Goal: Check status

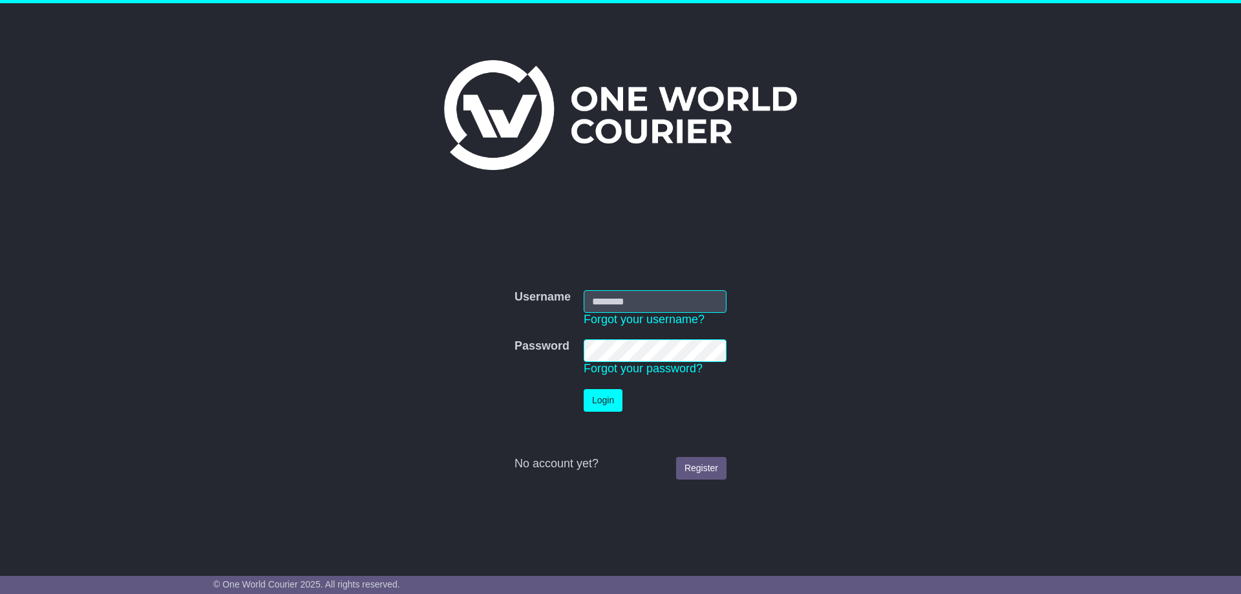
type input "**********"
click at [602, 403] on button "Login" at bounding box center [603, 400] width 39 height 23
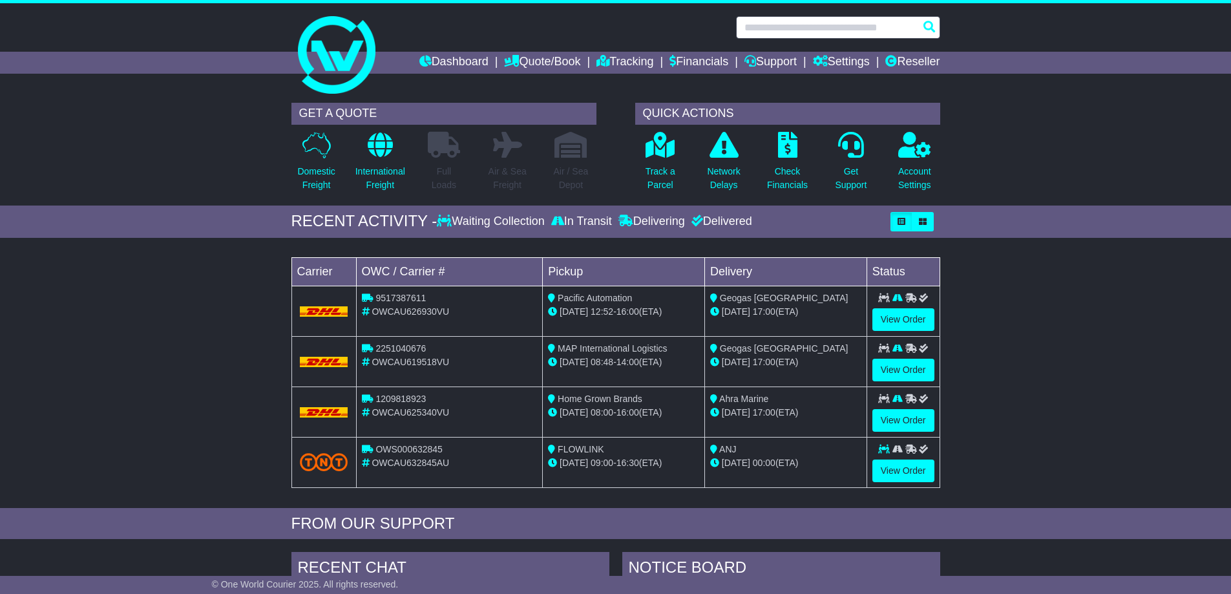
click at [812, 23] on input "text" at bounding box center [838, 27] width 204 height 23
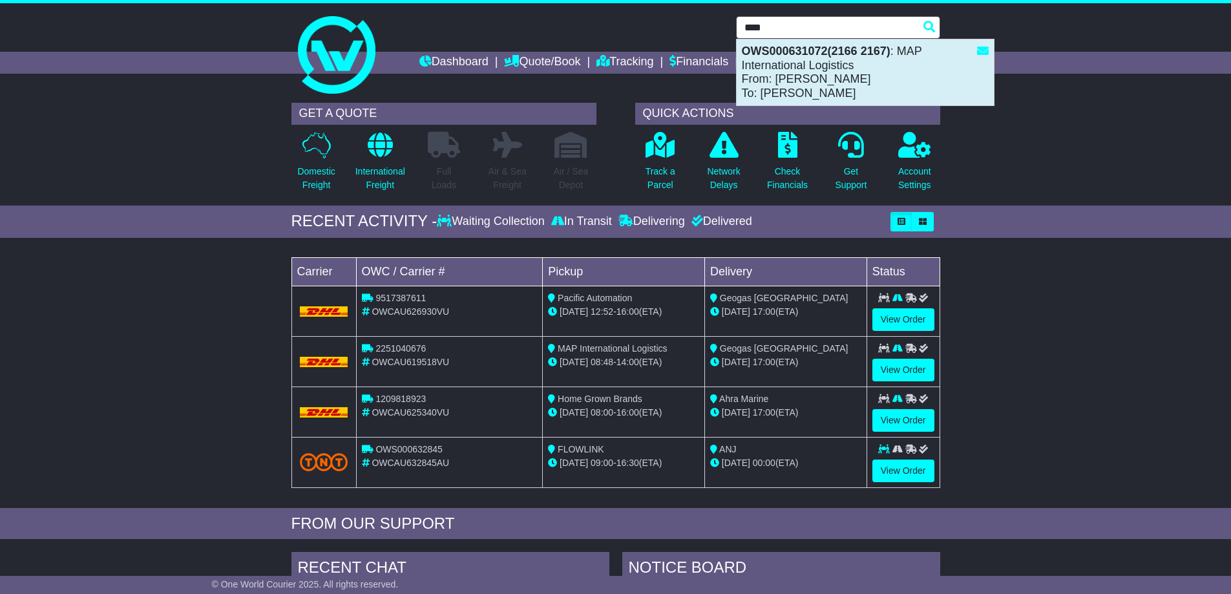
click at [812, 59] on div "OWS000631072(2166 2167) : MAP International Logistics From: [PERSON_NAME] To: […" at bounding box center [865, 72] width 257 height 66
type input "**********"
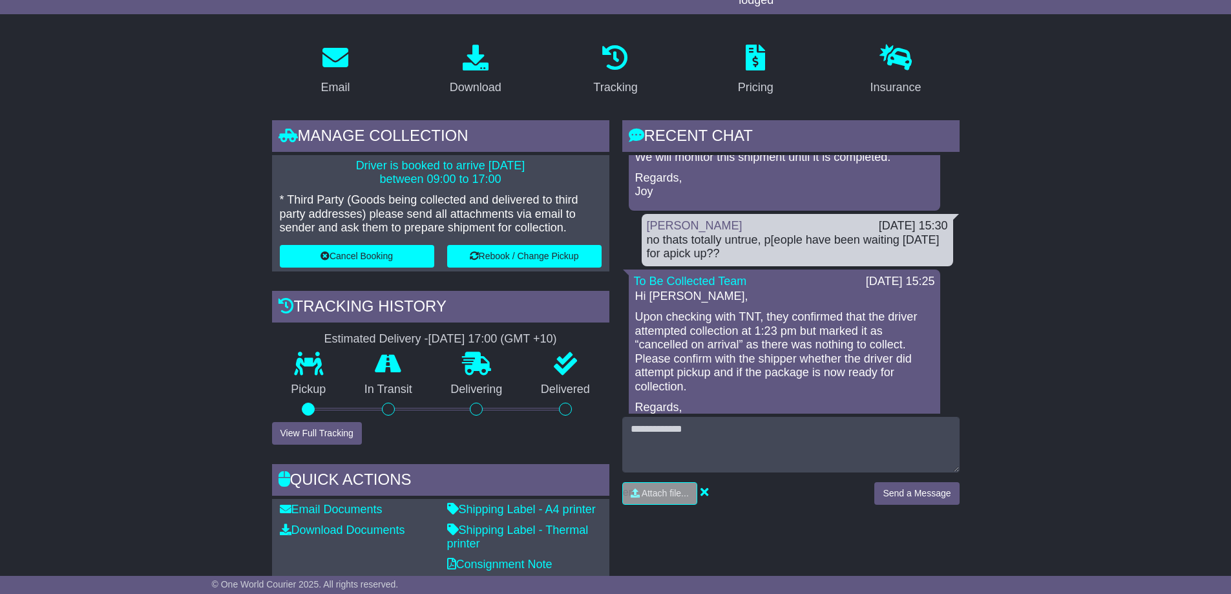
scroll to position [452, 0]
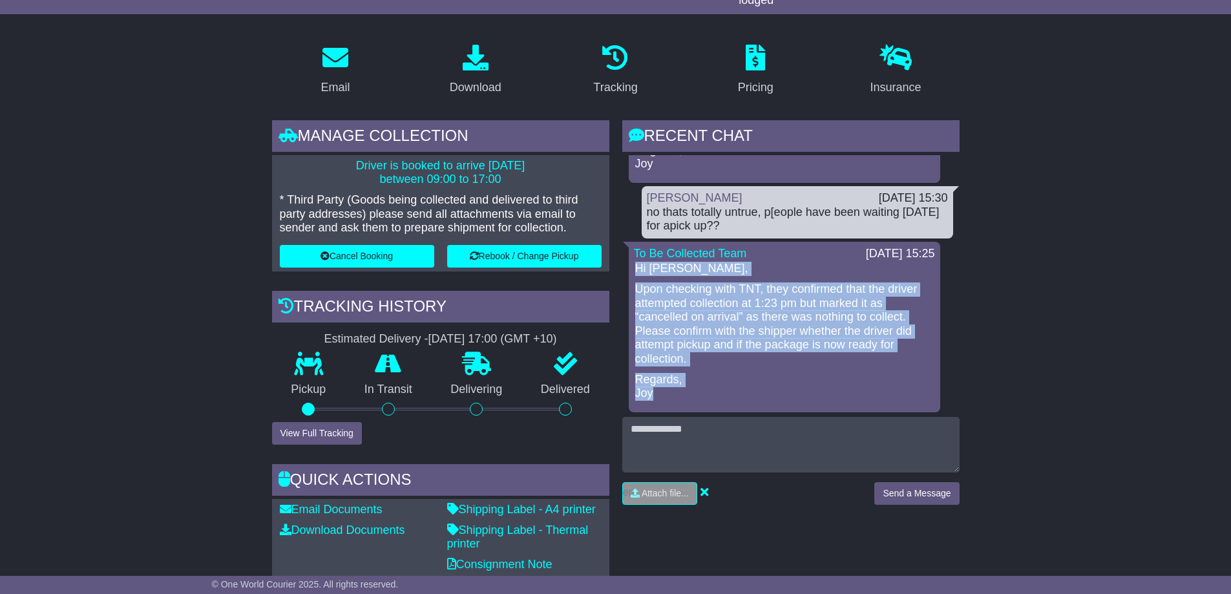
drag, startPoint x: 637, startPoint y: 268, endPoint x: 757, endPoint y: 334, distance: 136.5
click at [783, 388] on div "Hi Paul, Upon checking with TNT, they confirmed that the driver attempted colle…" at bounding box center [784, 331] width 301 height 138
copy div "Hi Paul, Upon checking with TNT, they confirmed that the driver attempted colle…"
click at [724, 385] on p "Regards, Joy" at bounding box center [784, 387] width 299 height 28
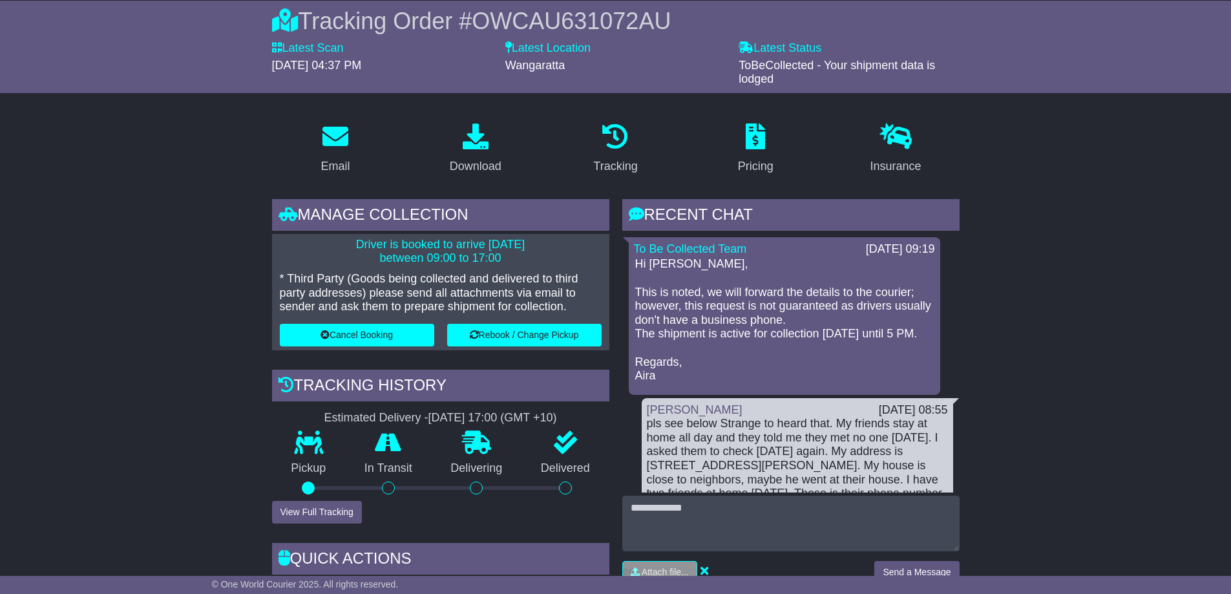
scroll to position [0, 0]
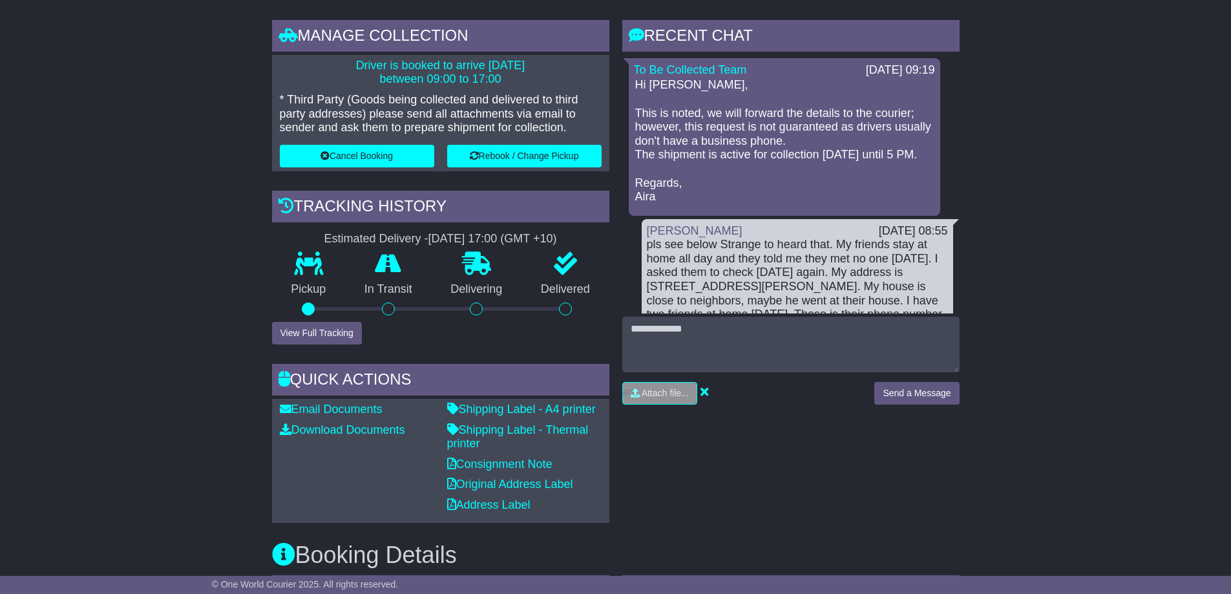
scroll to position [323, 0]
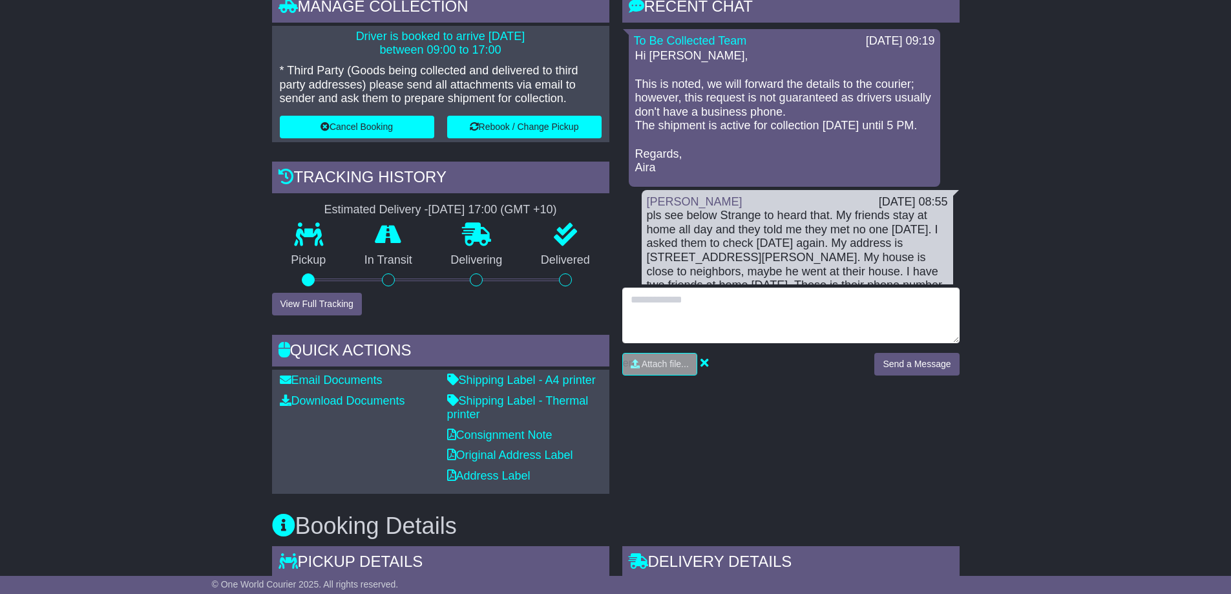
click at [657, 303] on textarea at bounding box center [790, 316] width 337 height 56
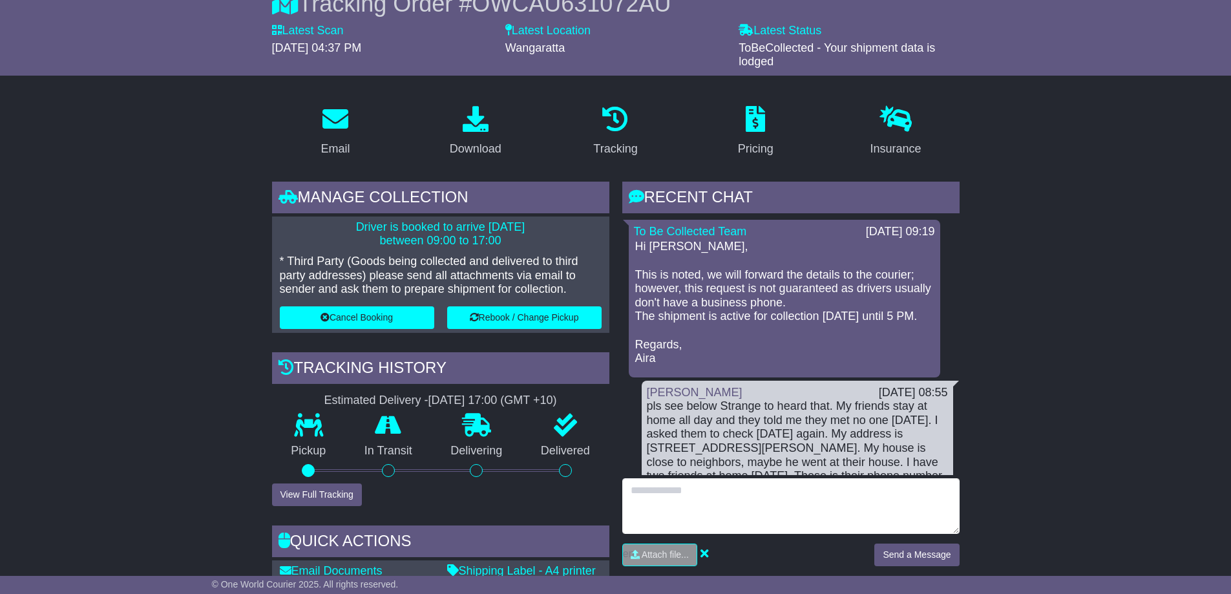
scroll to position [151, 0]
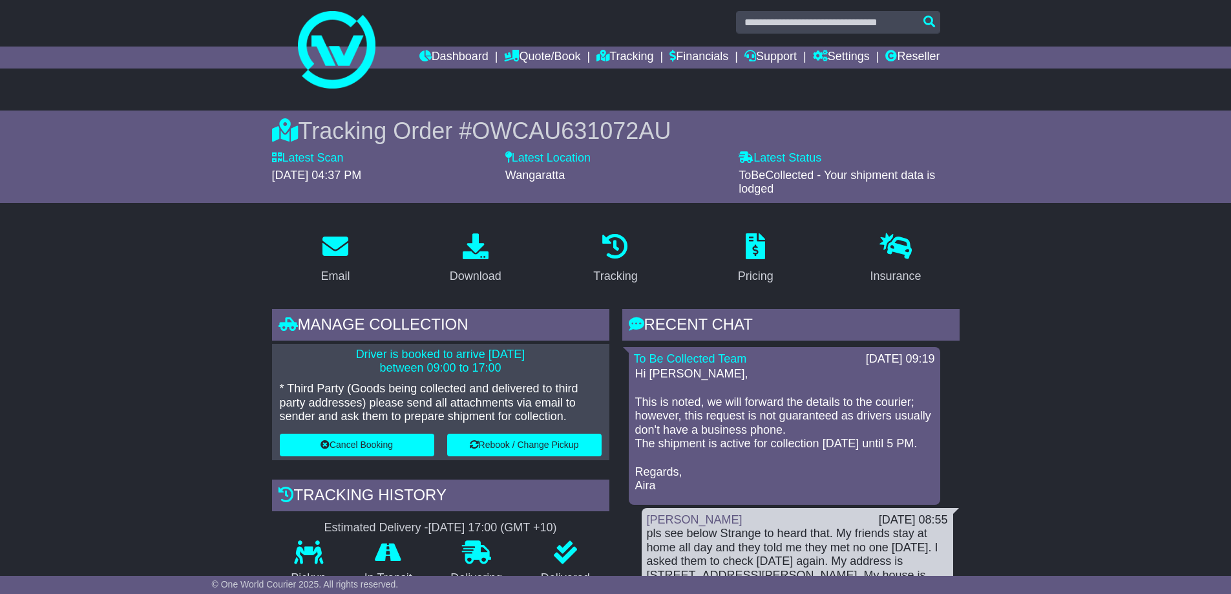
scroll to position [0, 0]
